Goal: Task Accomplishment & Management: Use online tool/utility

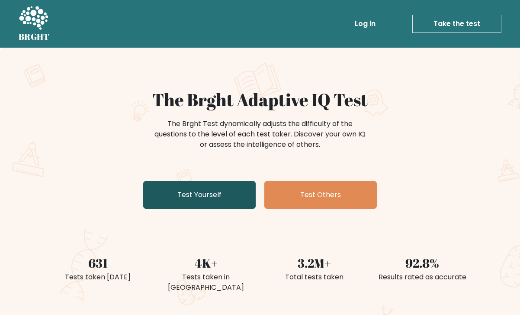
click at [211, 189] on link "Test Yourself" at bounding box center [199, 195] width 113 height 28
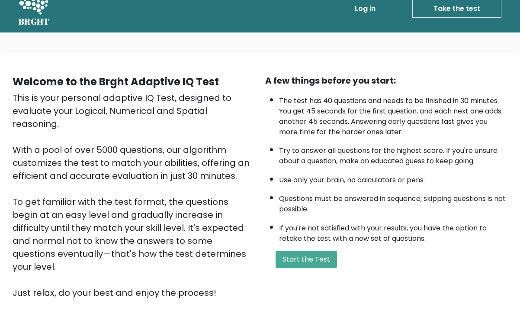
scroll to position [16, 0]
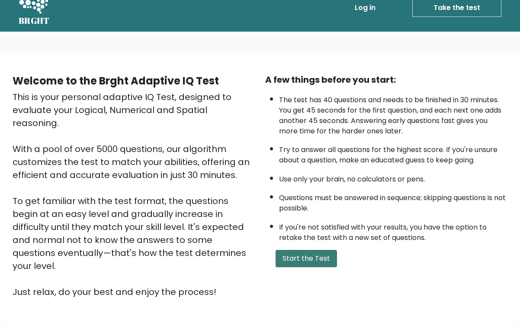
click at [300, 250] on button "Start the Test" at bounding box center [306, 258] width 61 height 17
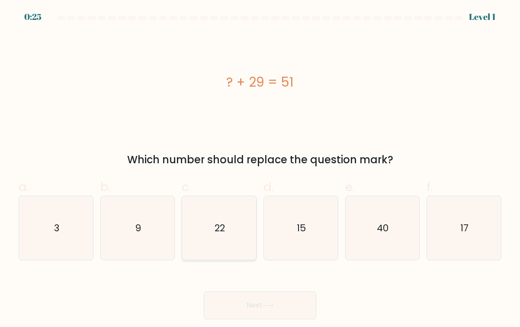
click at [220, 232] on text "22" at bounding box center [220, 227] width 10 height 13
click at [260, 169] on input "c. 22" at bounding box center [260, 167] width 0 height 6
radio input "true"
click at [265, 304] on icon at bounding box center [268, 305] width 12 height 5
